Goal: Task Accomplishment & Management: Manage account settings

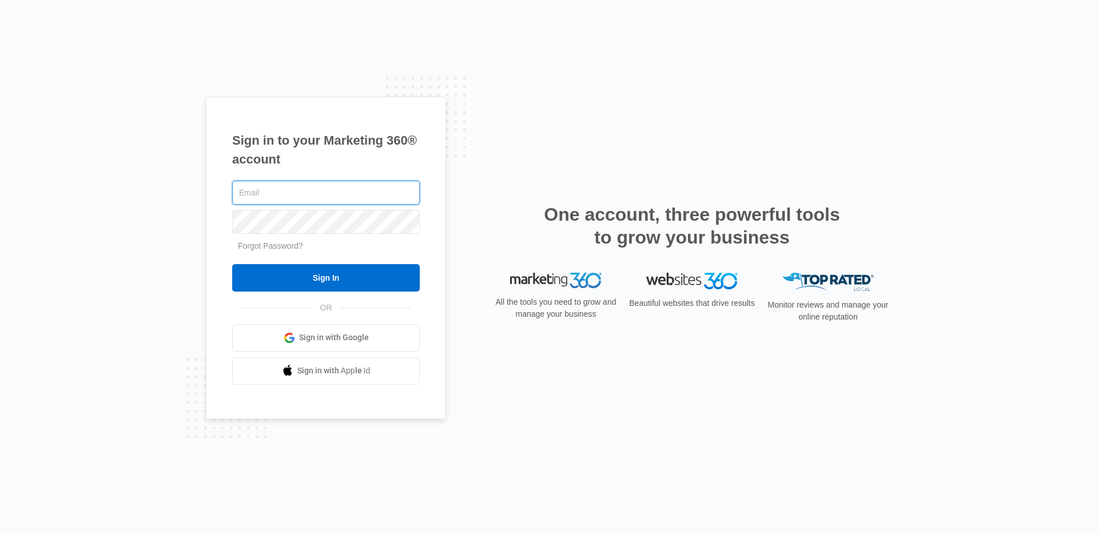
type input "[EMAIL_ADDRESS][DOMAIN_NAME]"
click at [232, 264] on input "Sign In" at bounding box center [326, 277] width 188 height 27
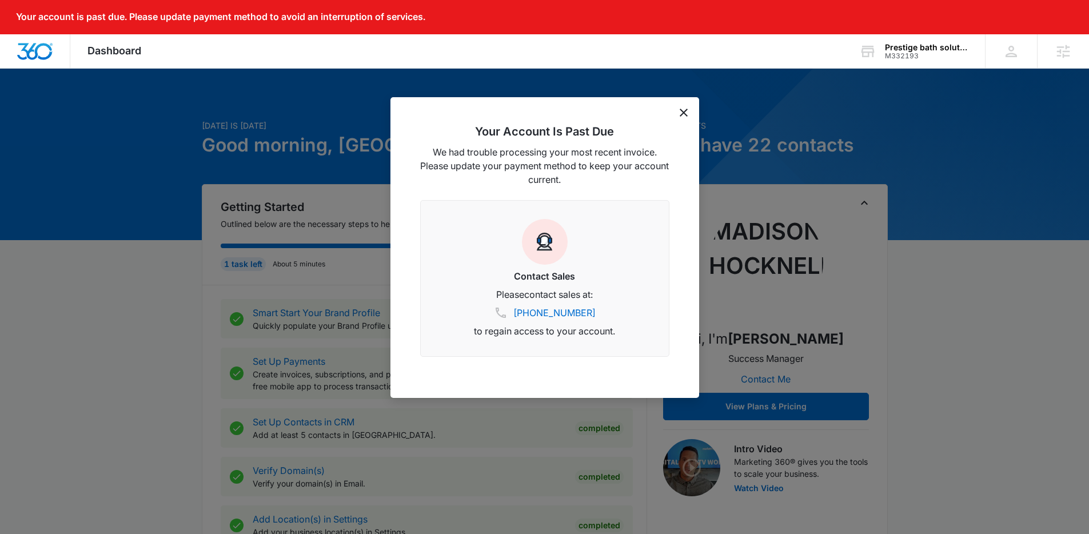
click at [684, 113] on icon "dismiss this dialog" at bounding box center [684, 113] width 8 height 8
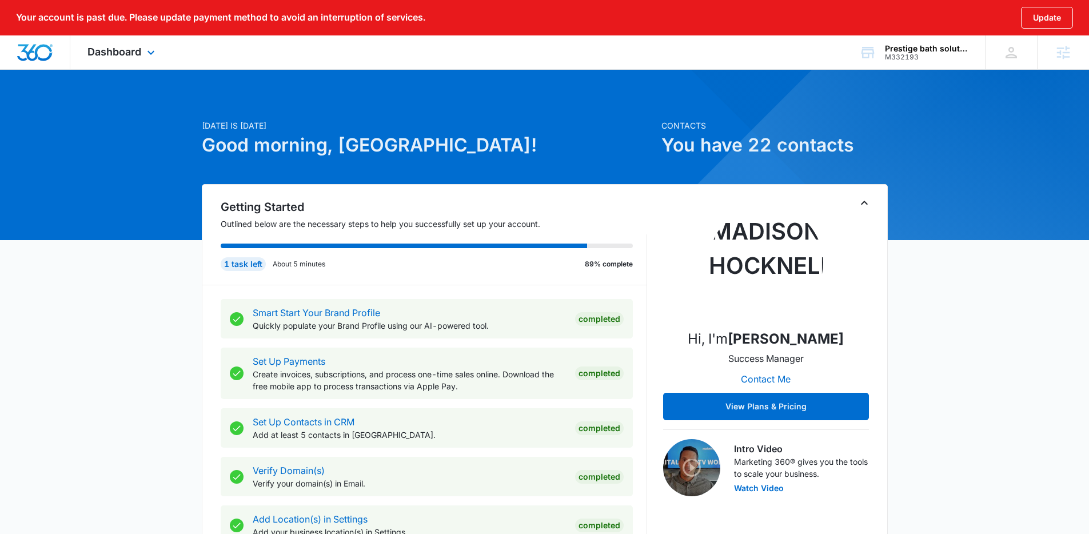
click at [106, 45] on div "Dashboard Apps Reputation Websites Forms CRM Email Social Payments POS Content …" at bounding box center [122, 52] width 105 height 34
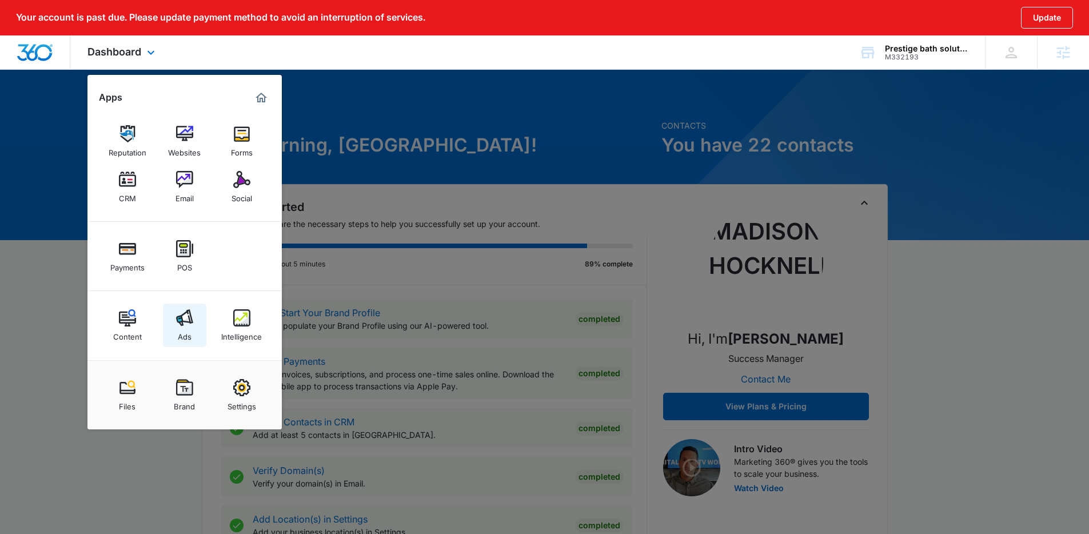
click at [176, 320] on img at bounding box center [184, 317] width 17 height 17
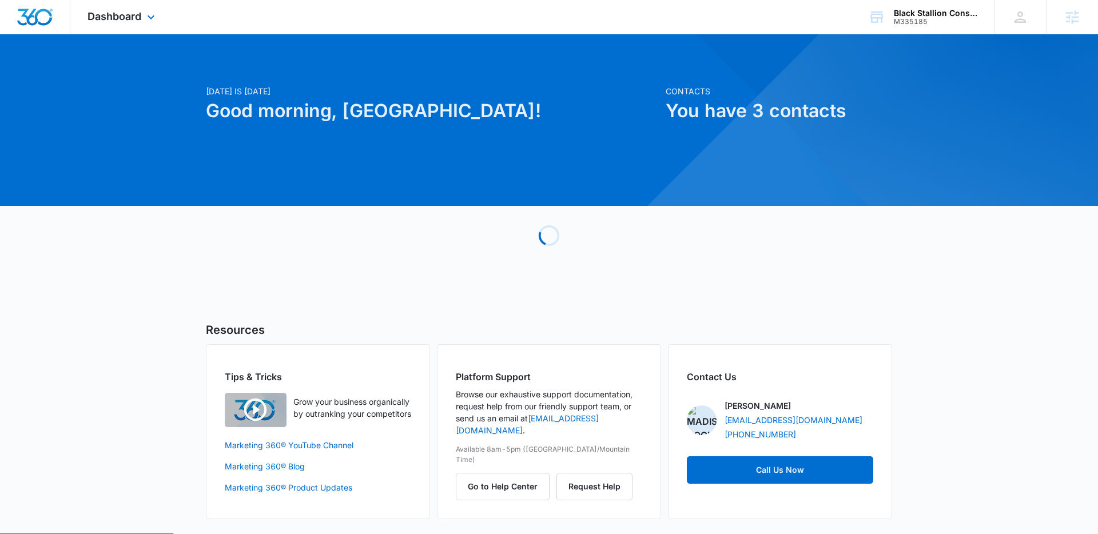
click at [123, 8] on div "Dashboard Apps Reputation Websites Forms CRM Email Social Payments POS Content …" at bounding box center [122, 17] width 105 height 34
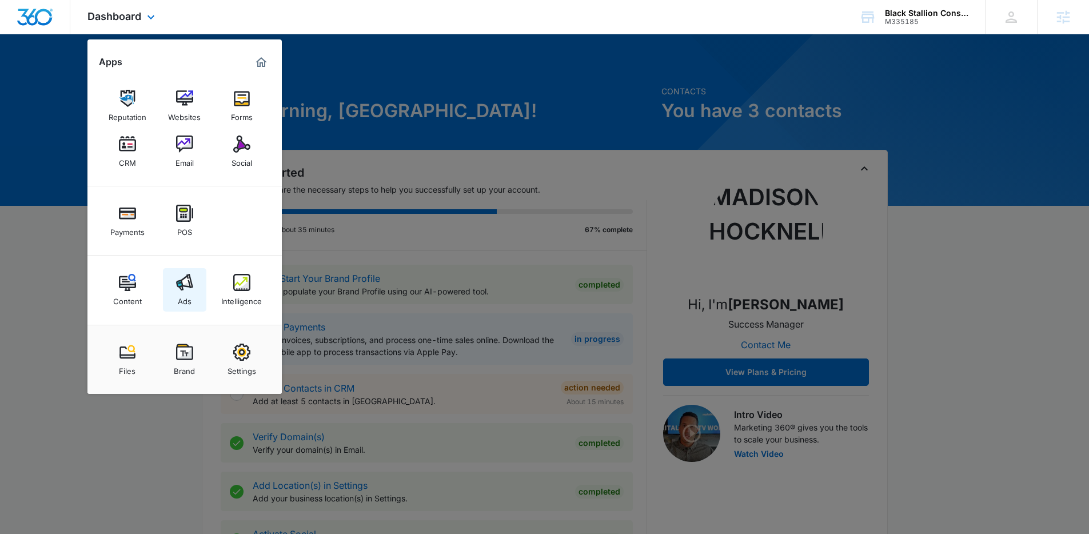
click at [178, 300] on div "Ads" at bounding box center [185, 298] width 14 height 15
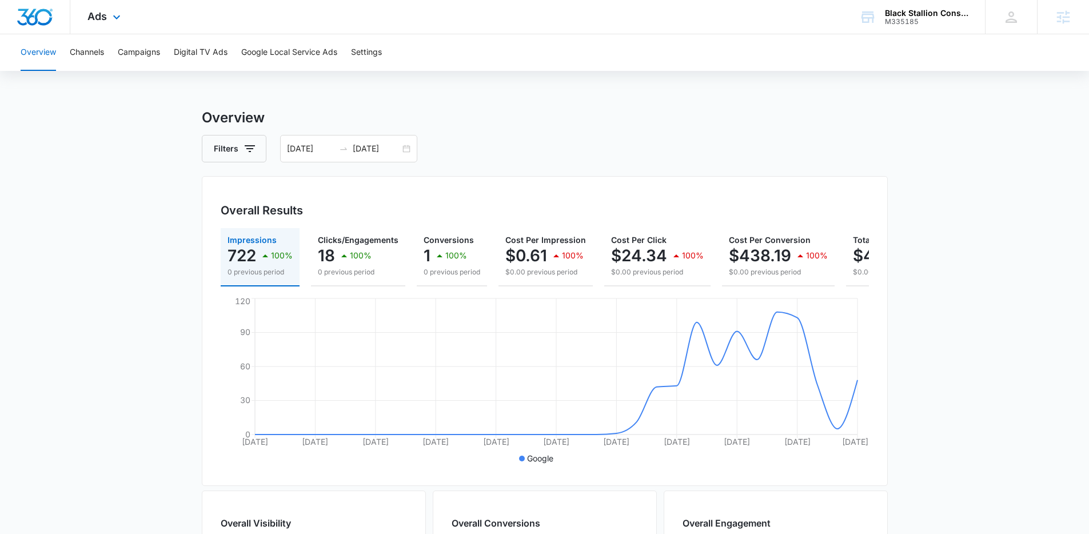
click at [93, 7] on div "Ads Apps Reputation Websites Forms CRM Email Social Payments POS Content Ads In…" at bounding box center [105, 17] width 70 height 34
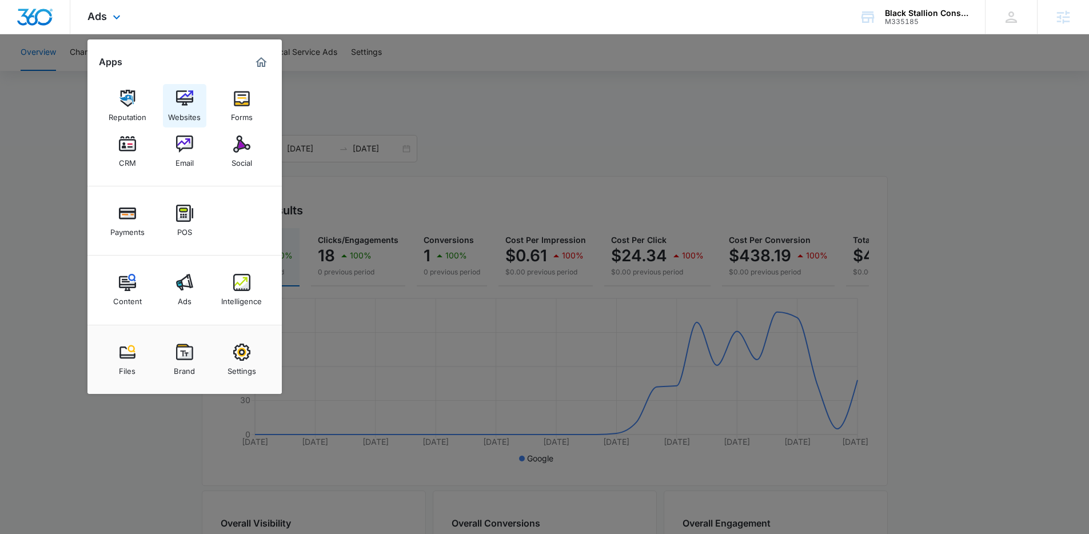
click at [167, 112] on link "Websites" at bounding box center [184, 105] width 43 height 43
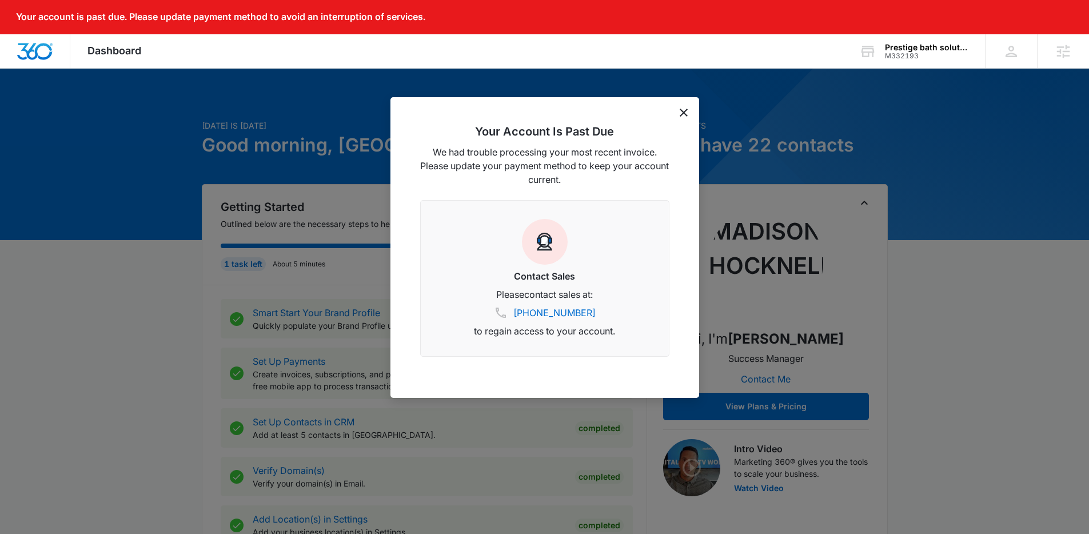
click at [683, 109] on icon "dismiss this dialog" at bounding box center [684, 113] width 8 height 8
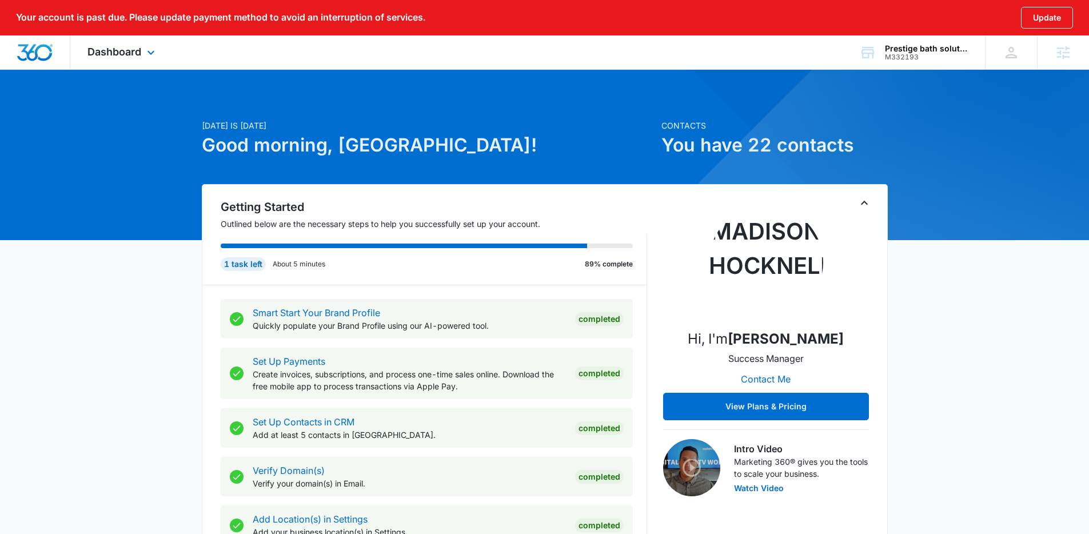
click at [137, 58] on div "Dashboard Apps Reputation Websites Forms CRM Email Social Payments POS Content …" at bounding box center [122, 52] width 105 height 34
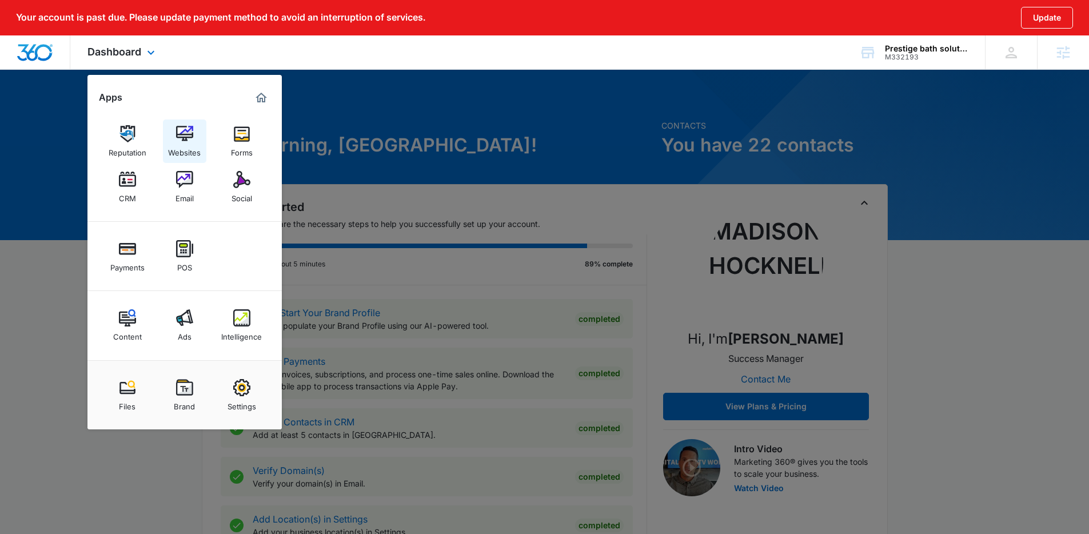
click at [193, 148] on div "Websites" at bounding box center [184, 149] width 33 height 15
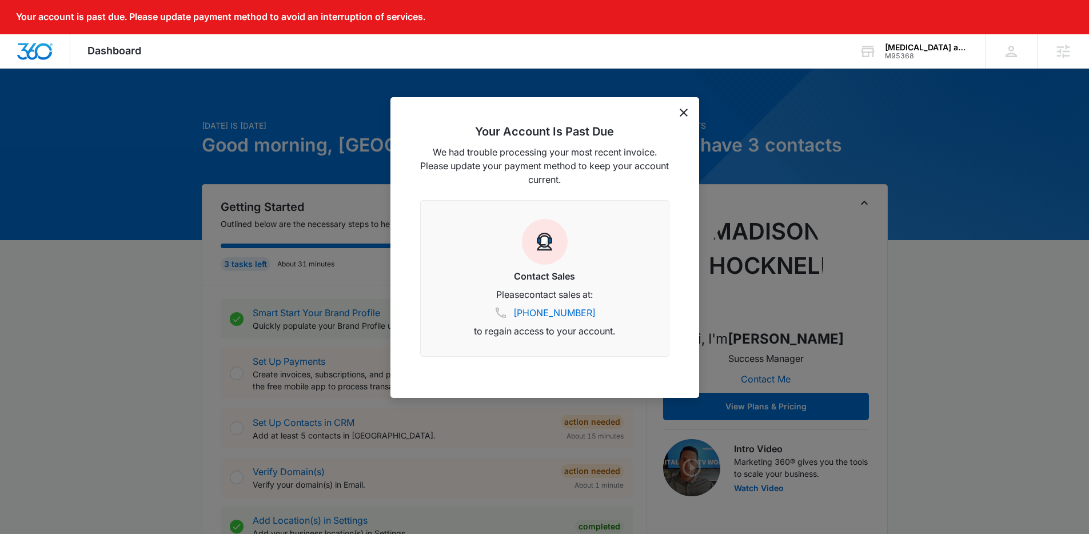
click at [682, 112] on icon "dismiss this dialog" at bounding box center [684, 113] width 8 height 8
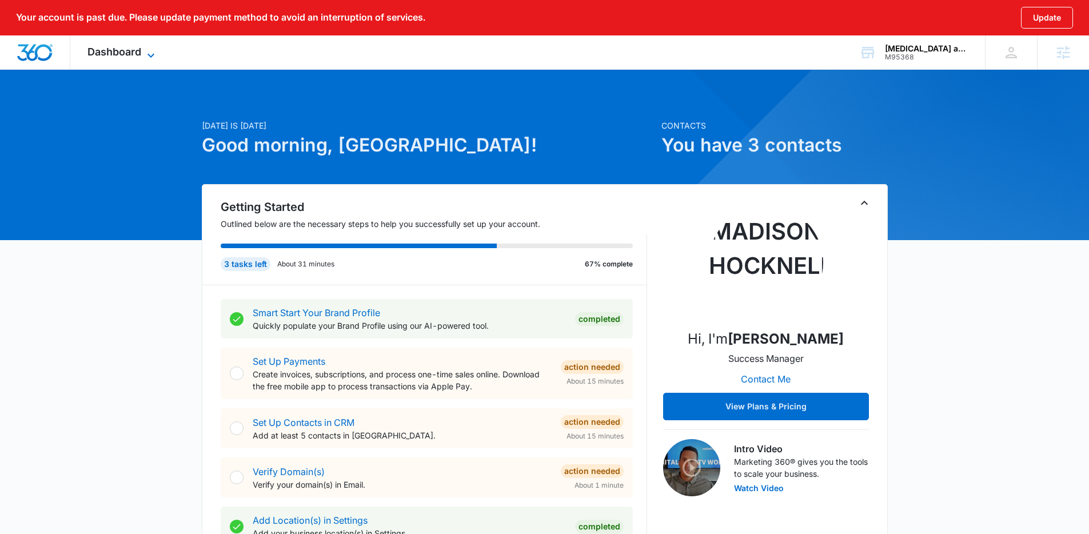
click at [146, 52] on icon at bounding box center [151, 56] width 14 height 14
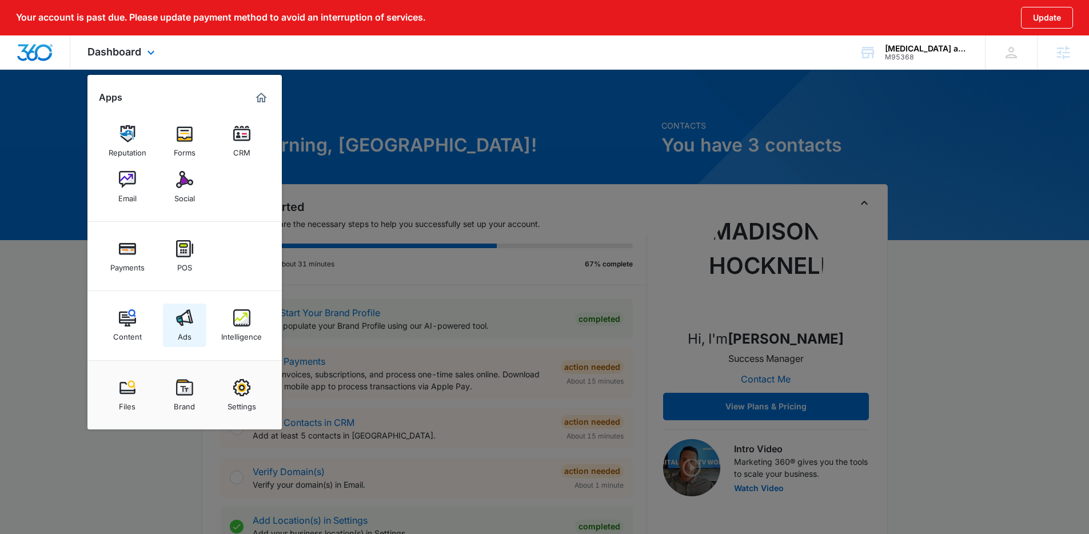
click at [189, 320] on img at bounding box center [184, 317] width 17 height 17
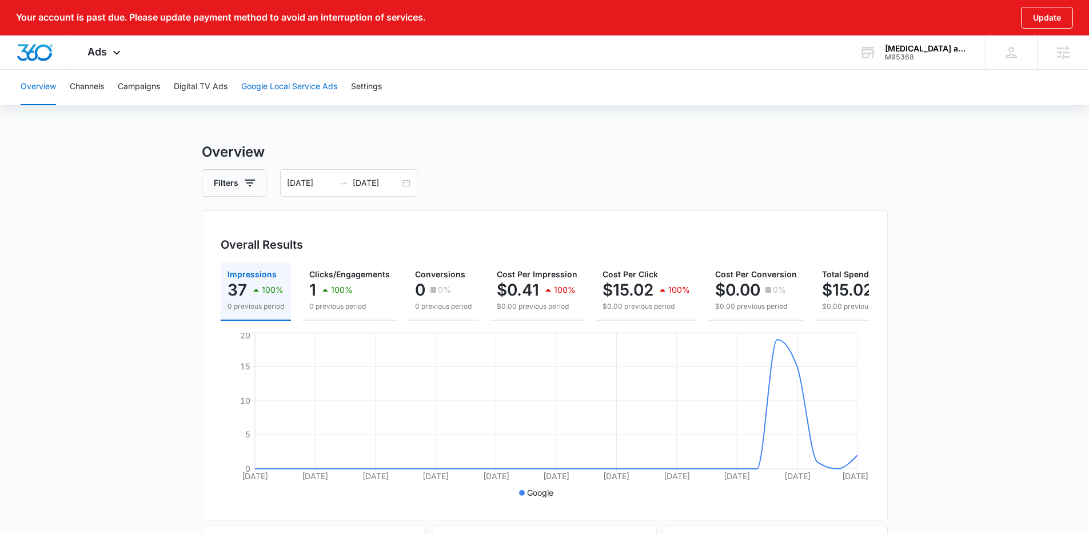
click at [276, 79] on button "Google Local Service Ads" at bounding box center [289, 87] width 96 height 37
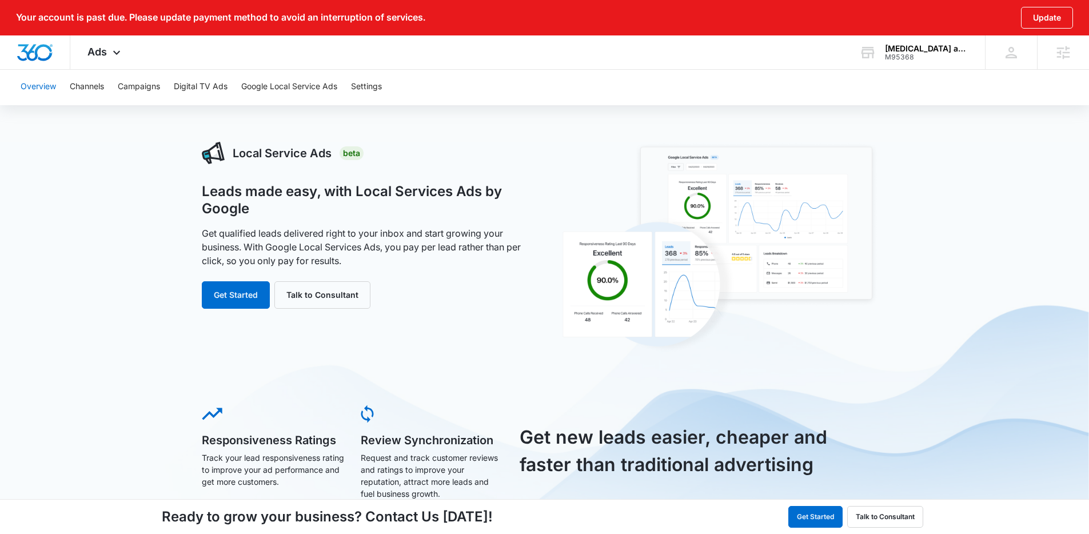
click at [32, 87] on button "Overview" at bounding box center [38, 87] width 35 height 37
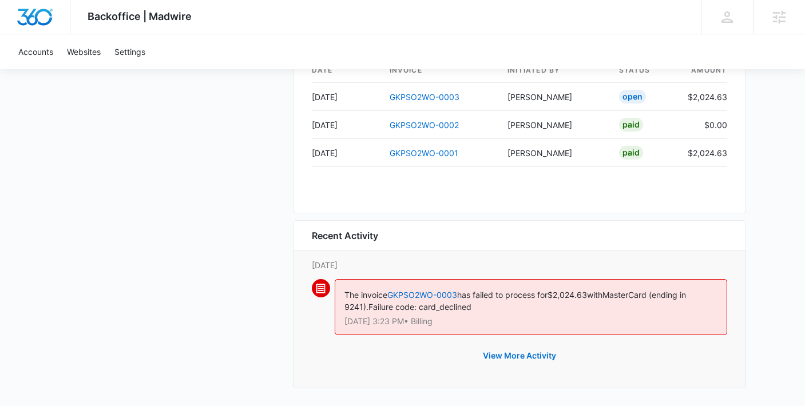
scroll to position [1196, 0]
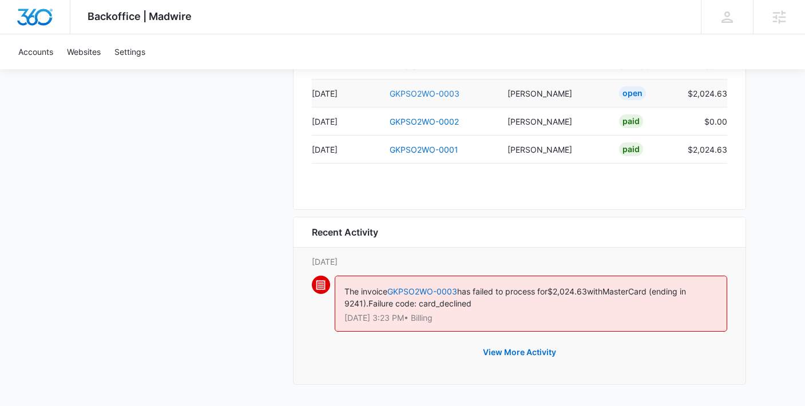
click at [427, 93] on link "GKPSO2WO-0003" at bounding box center [424, 94] width 70 height 10
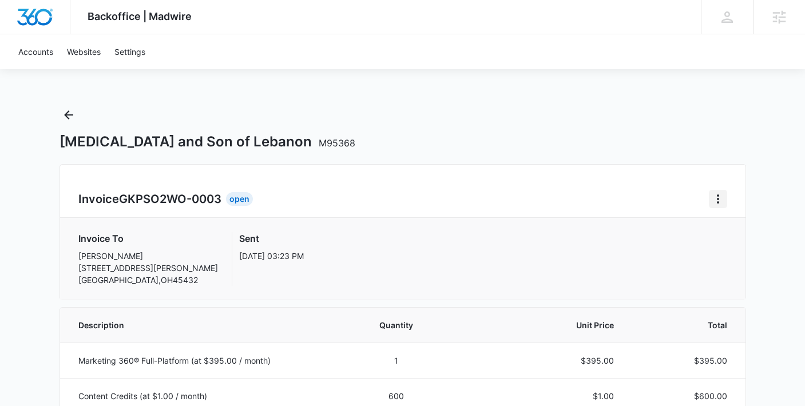
click at [712, 198] on icon "Home" at bounding box center [718, 199] width 14 height 14
click at [671, 227] on link "Download Invoice" at bounding box center [665, 231] width 66 height 10
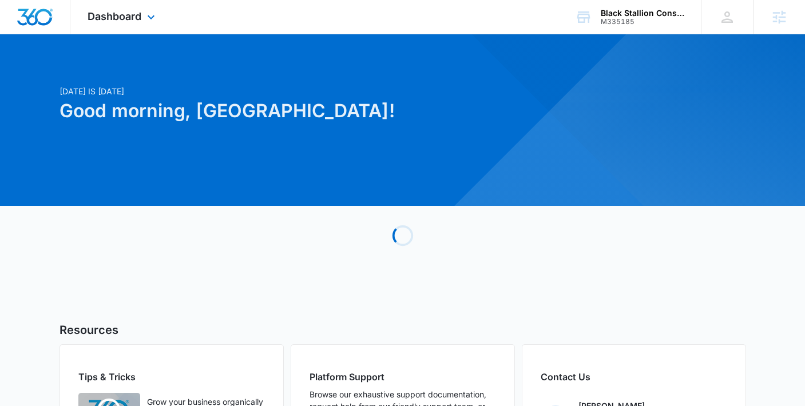
click at [142, 21] on div "Dashboard Apps Reputation Websites Forms CRM Email Social Payments POS Content …" at bounding box center [122, 17] width 105 height 34
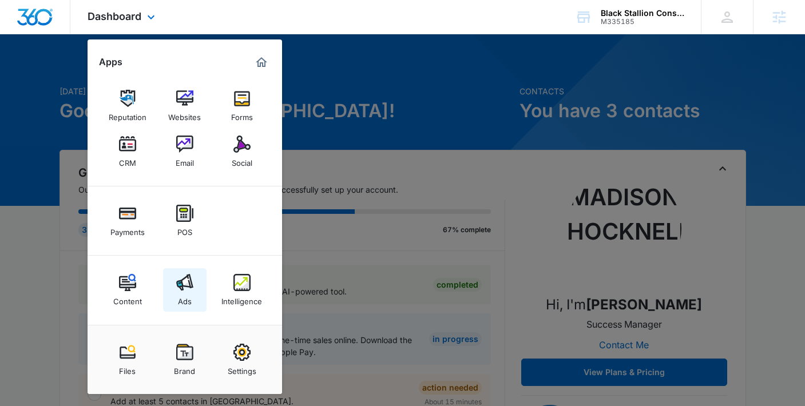
click at [178, 276] on img at bounding box center [184, 282] width 17 height 17
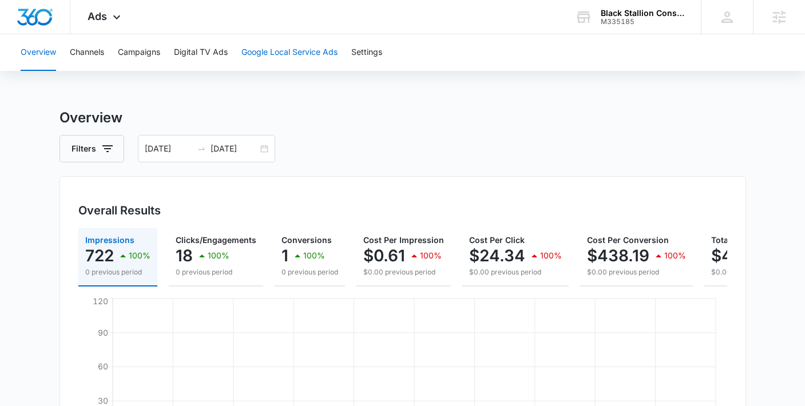
click at [292, 50] on button "Google Local Service Ads" at bounding box center [289, 52] width 96 height 37
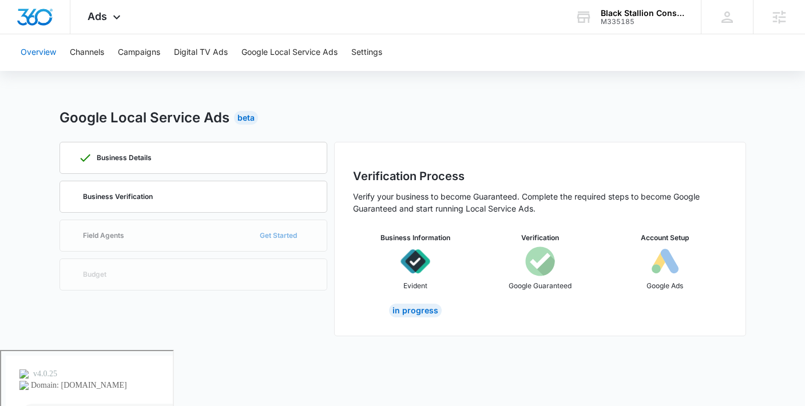
click at [50, 50] on button "Overview" at bounding box center [38, 52] width 35 height 37
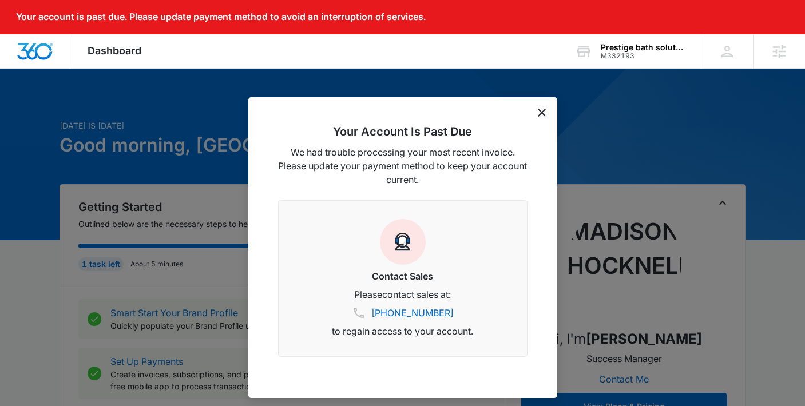
click at [544, 113] on icon "dismiss this dialog" at bounding box center [541, 113] width 8 height 8
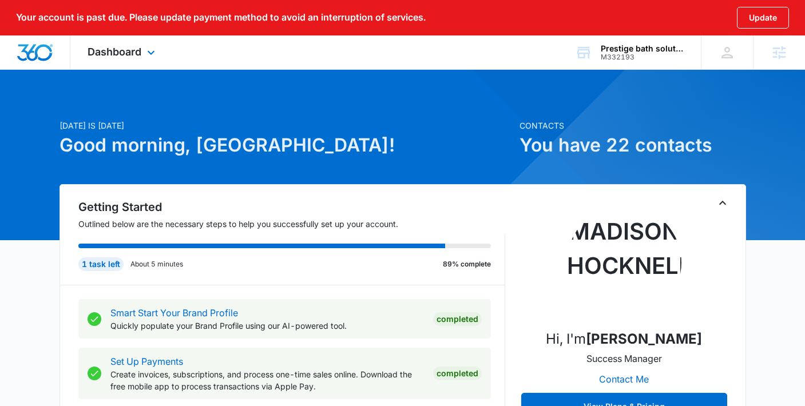
click at [103, 59] on div "Dashboard Apps Reputation Websites Forms CRM Email Social Payments POS Content …" at bounding box center [122, 52] width 105 height 34
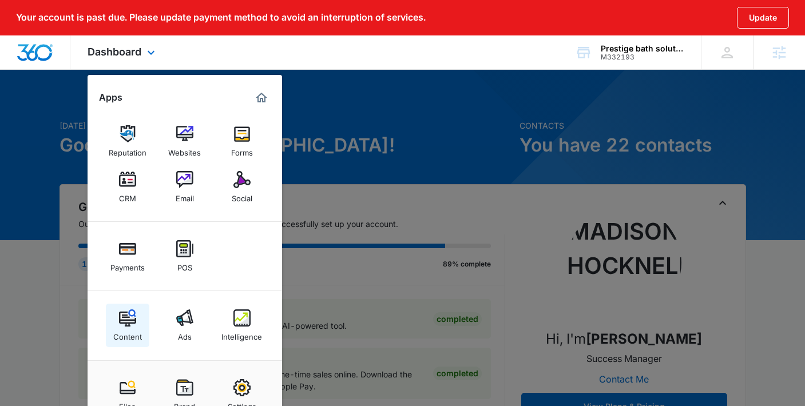
scroll to position [15, 0]
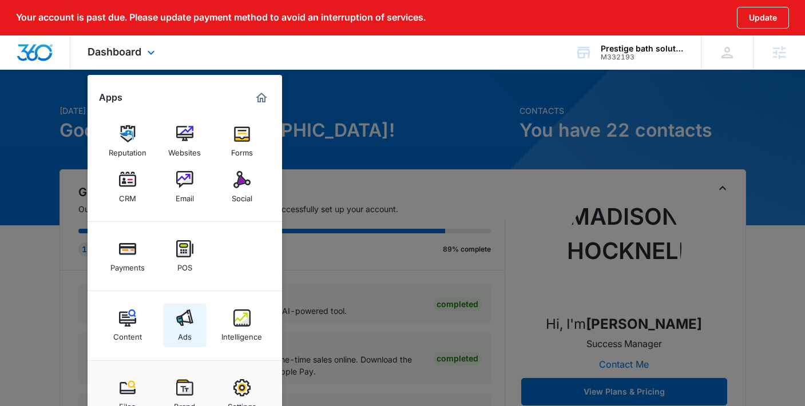
click at [194, 336] on link "Ads" at bounding box center [184, 325] width 43 height 43
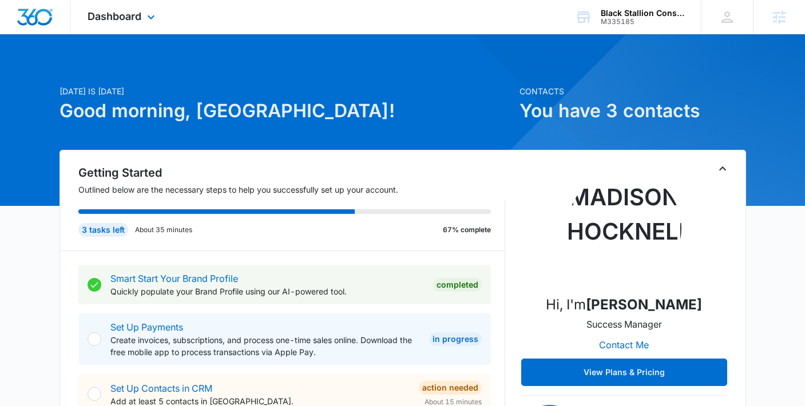
click at [144, 20] on div "Dashboard Apps Reputation Websites Forms CRM Email Social Payments POS Content …" at bounding box center [122, 17] width 105 height 34
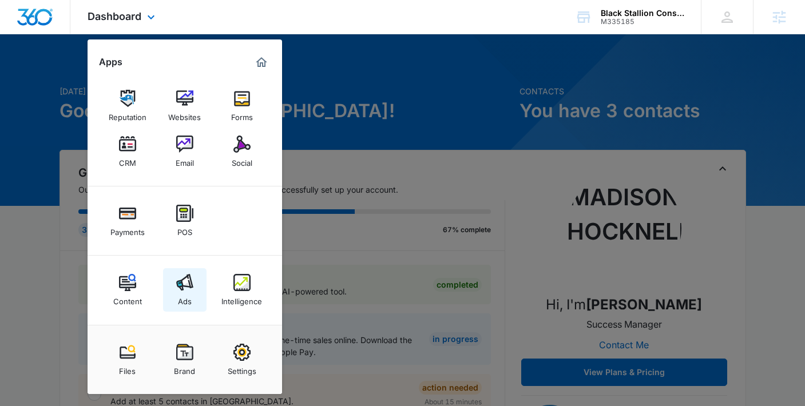
click at [188, 274] on img at bounding box center [184, 282] width 17 height 17
